Goal: Check status

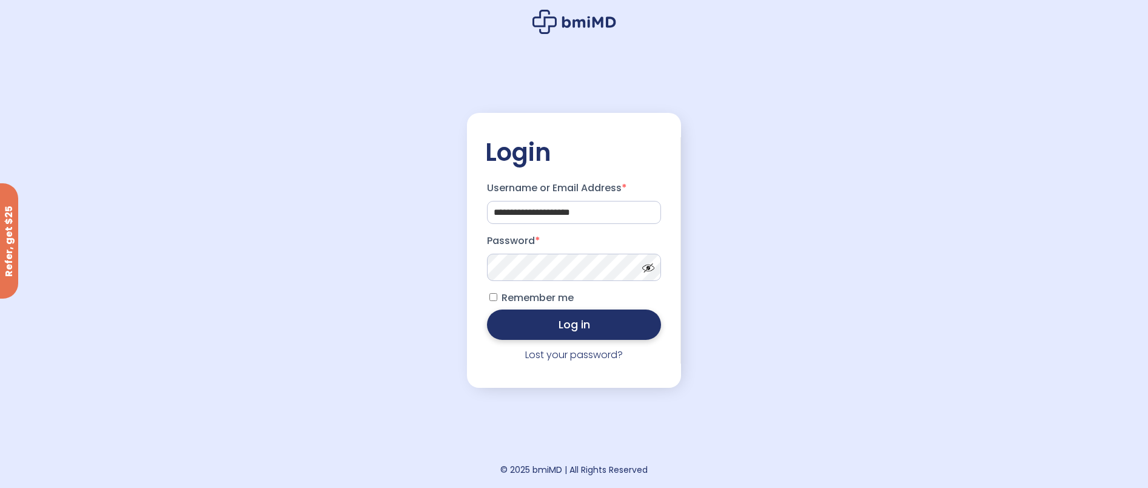
click at [568, 331] on button "Log in" at bounding box center [574, 324] width 175 height 30
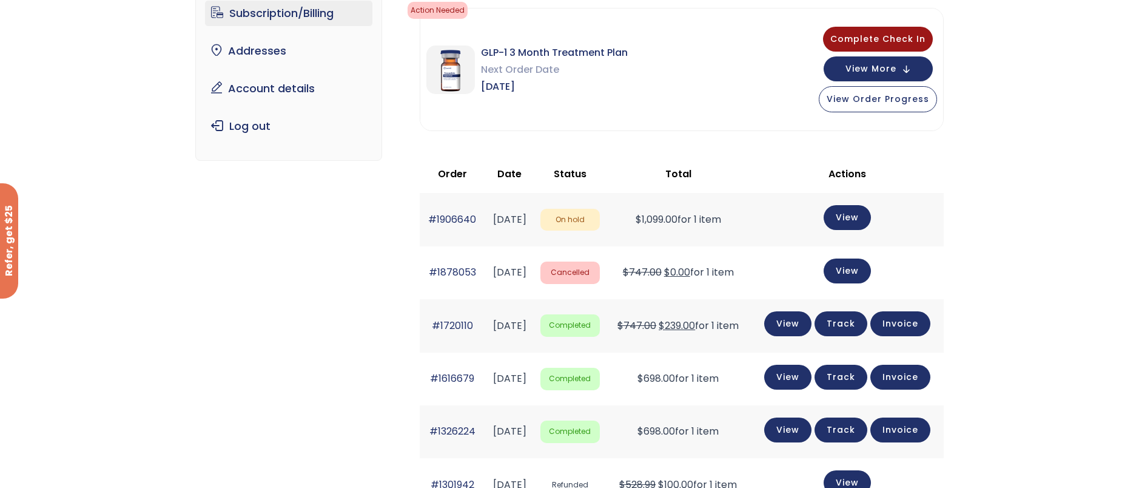
scroll to position [114, 0]
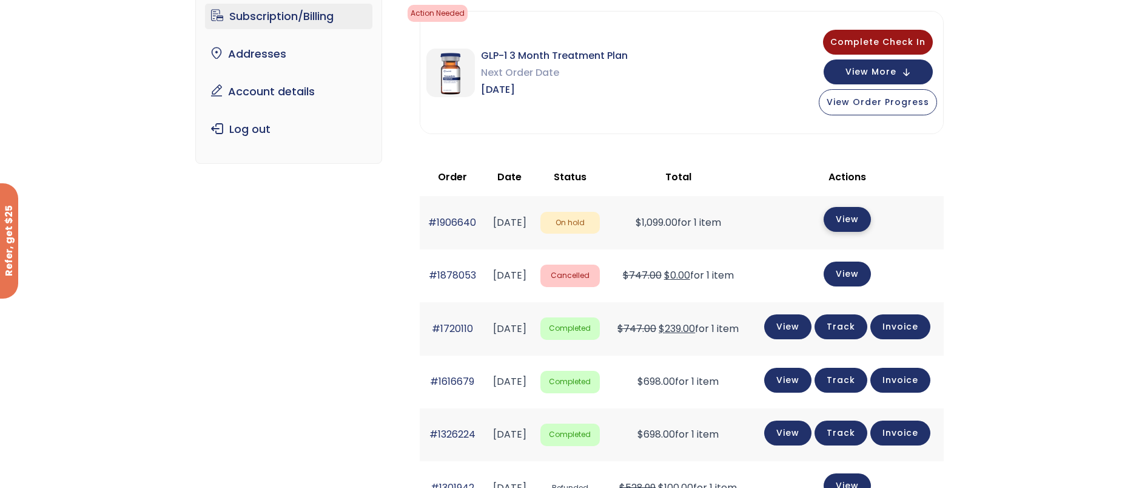
click at [863, 218] on link "View" at bounding box center [847, 219] width 47 height 25
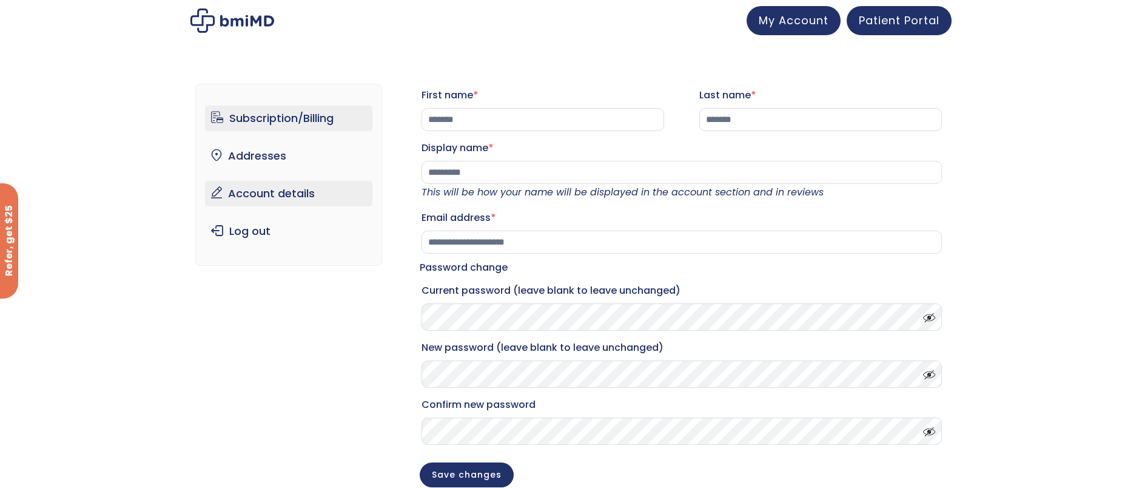
click at [261, 122] on link "Subscription/Billing" at bounding box center [289, 118] width 168 height 25
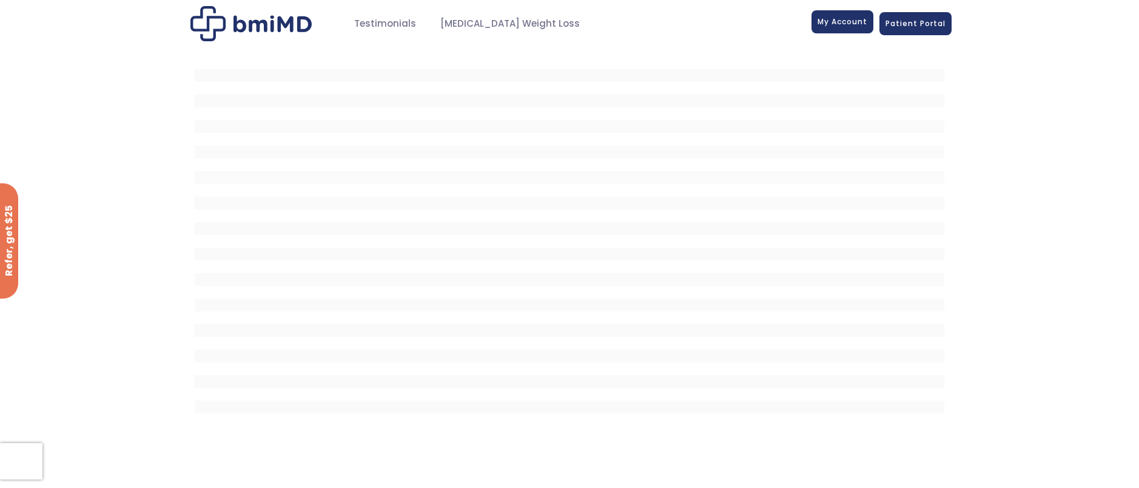
click at [840, 21] on span "My Account" at bounding box center [843, 21] width 50 height 10
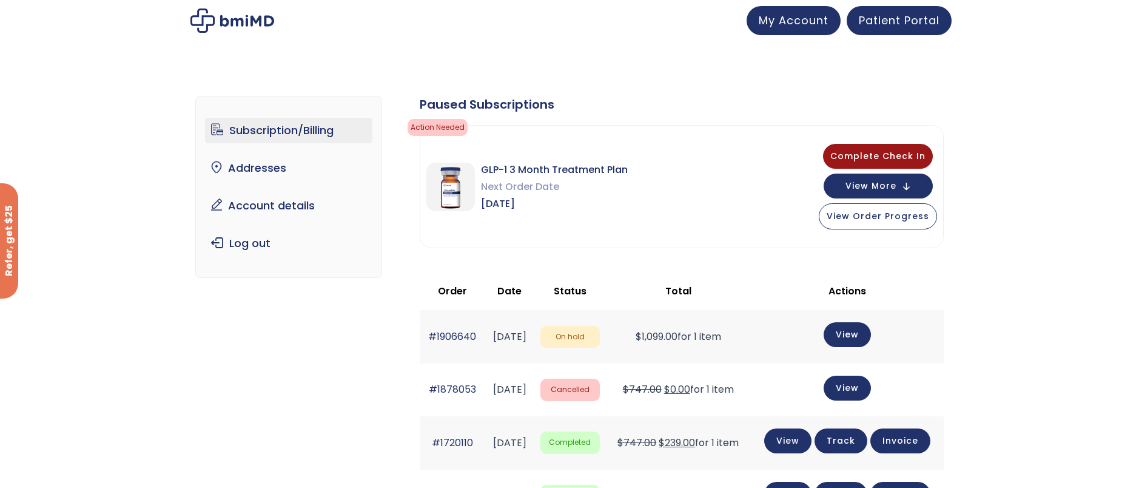
click at [450, 183] on img at bounding box center [450, 187] width 49 height 49
click at [588, 168] on span "GLP-1 3 Month Treatment Plan" at bounding box center [554, 169] width 147 height 17
click at [873, 211] on span "View Order Progress" at bounding box center [878, 215] width 103 height 12
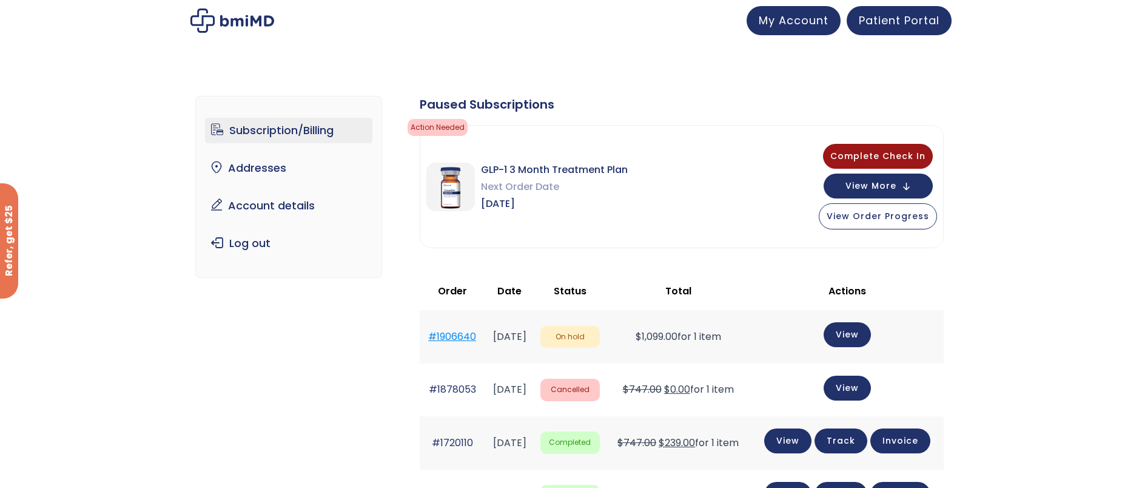
click at [445, 335] on link "#1906640" at bounding box center [452, 336] width 48 height 14
click at [858, 152] on span "Complete Check In" at bounding box center [877, 155] width 95 height 12
